Goal: Task Accomplishment & Management: Use online tool/utility

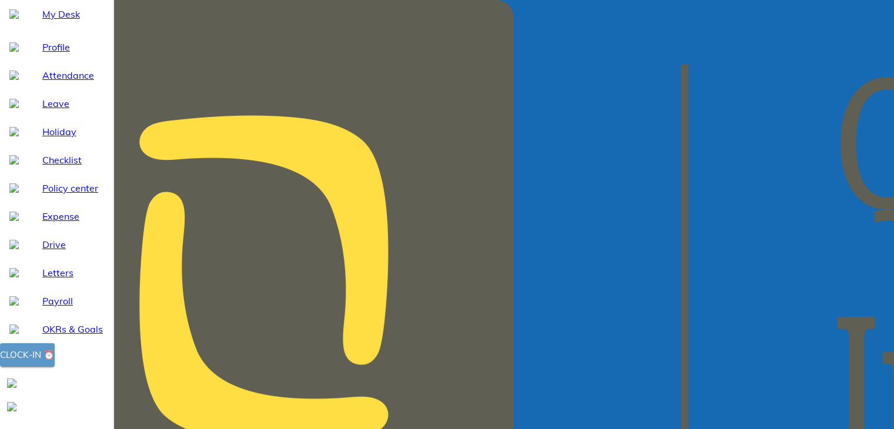
click at [55, 363] on div "Clock-in ⏰" at bounding box center [27, 355] width 55 height 15
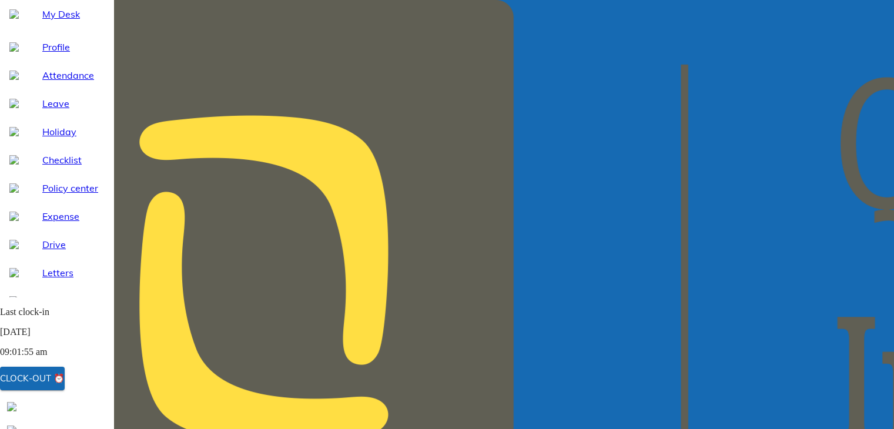
scroll to position [138, 0]
